Goal: Task Accomplishment & Management: Manage account settings

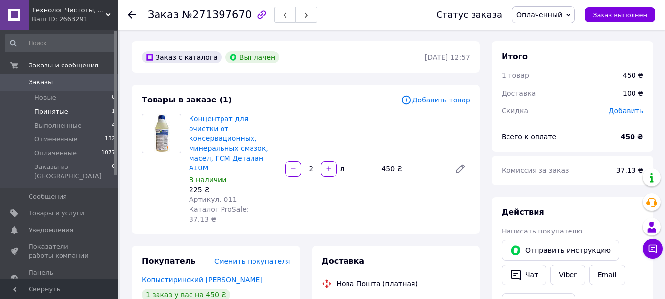
click at [53, 113] on span "Принятые" at bounding box center [51, 111] width 34 height 9
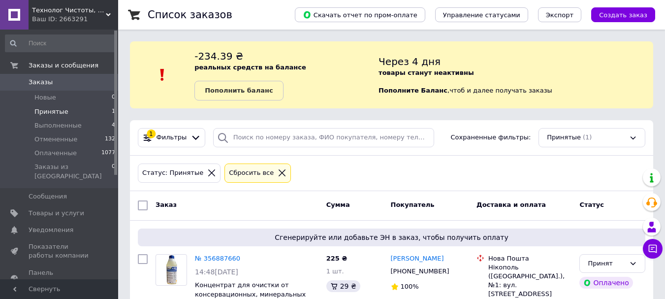
scroll to position [36, 0]
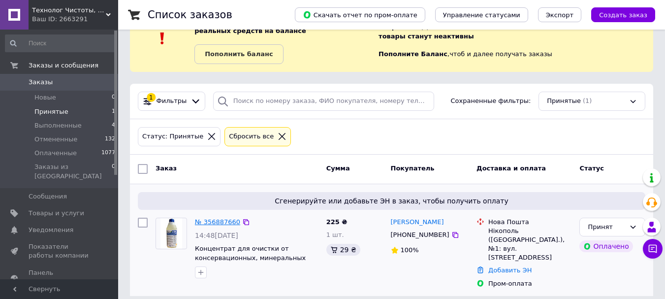
click at [217, 219] on link "№ 356887660" at bounding box center [217, 221] width 45 height 7
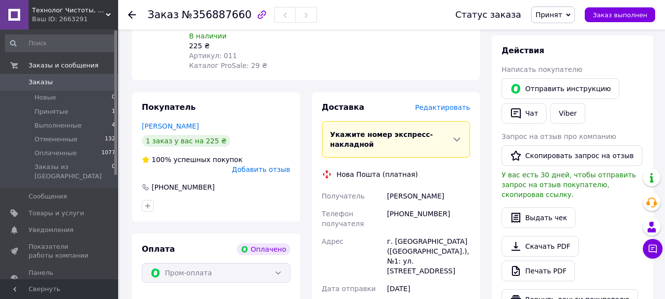
scroll to position [249, 0]
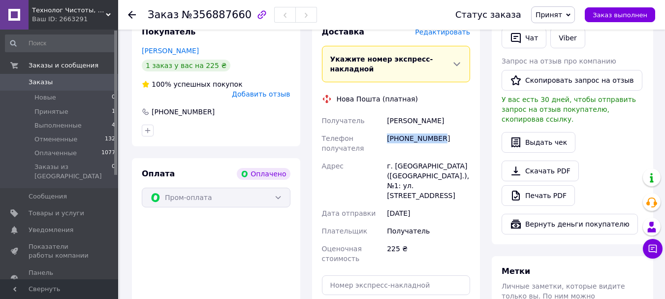
drag, startPoint x: 444, startPoint y: 119, endPoint x: 371, endPoint y: 132, distance: 74.4
click at [374, 130] on div "Получатель [PERSON_NAME] Телефон получателя [PHONE_NUMBER] Адрес г. [GEOGRAPHIC…" at bounding box center [396, 189] width 153 height 155
copy div "Телефон получателя [PHONE_NUMBER]"
drag, startPoint x: 443, startPoint y: 101, endPoint x: 380, endPoint y: 105, distance: 63.1
click at [380, 112] on div "Получатель [PERSON_NAME] Телефон получателя [PHONE_NUMBER] Адрес г. [GEOGRAPHIC…" at bounding box center [396, 189] width 153 height 155
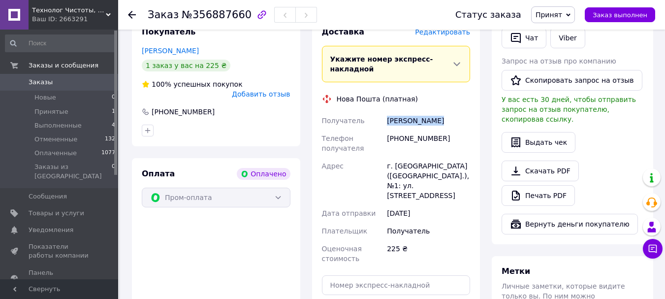
copy div "Получатель [PERSON_NAME]"
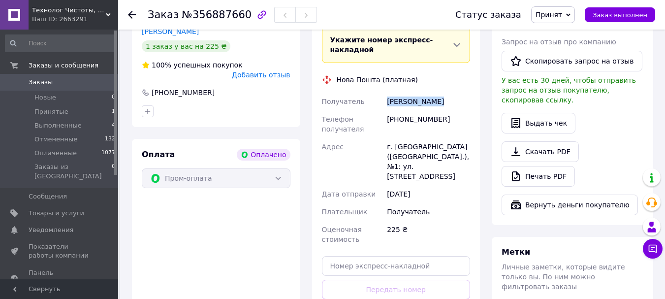
scroll to position [299, 0]
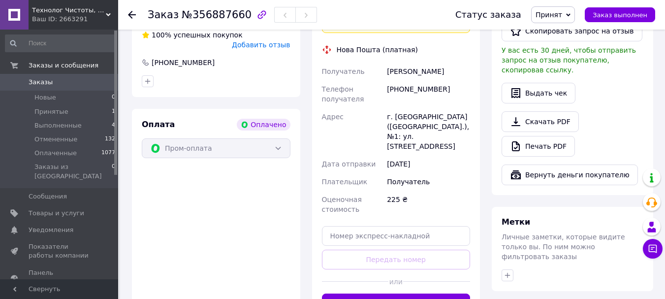
click at [355, 225] on div "Доставка Редактировать Укажите номер экспресс-накладной Обязательно введите ном…" at bounding box center [396, 145] width 149 height 336
click at [350, 226] on input "text" at bounding box center [396, 236] width 149 height 20
paste input "20451225153875"
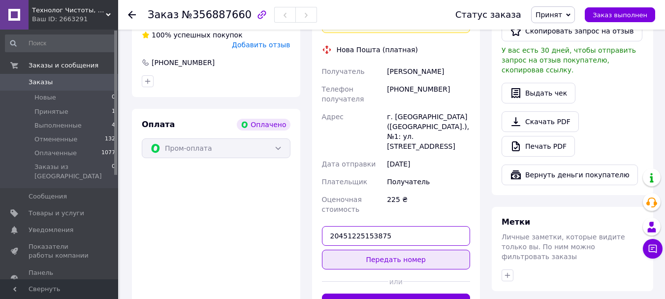
type input "20451225153875"
click at [409, 249] on button "Передать номер" at bounding box center [396, 259] width 149 height 20
